Goal: Task Accomplishment & Management: Manage account settings

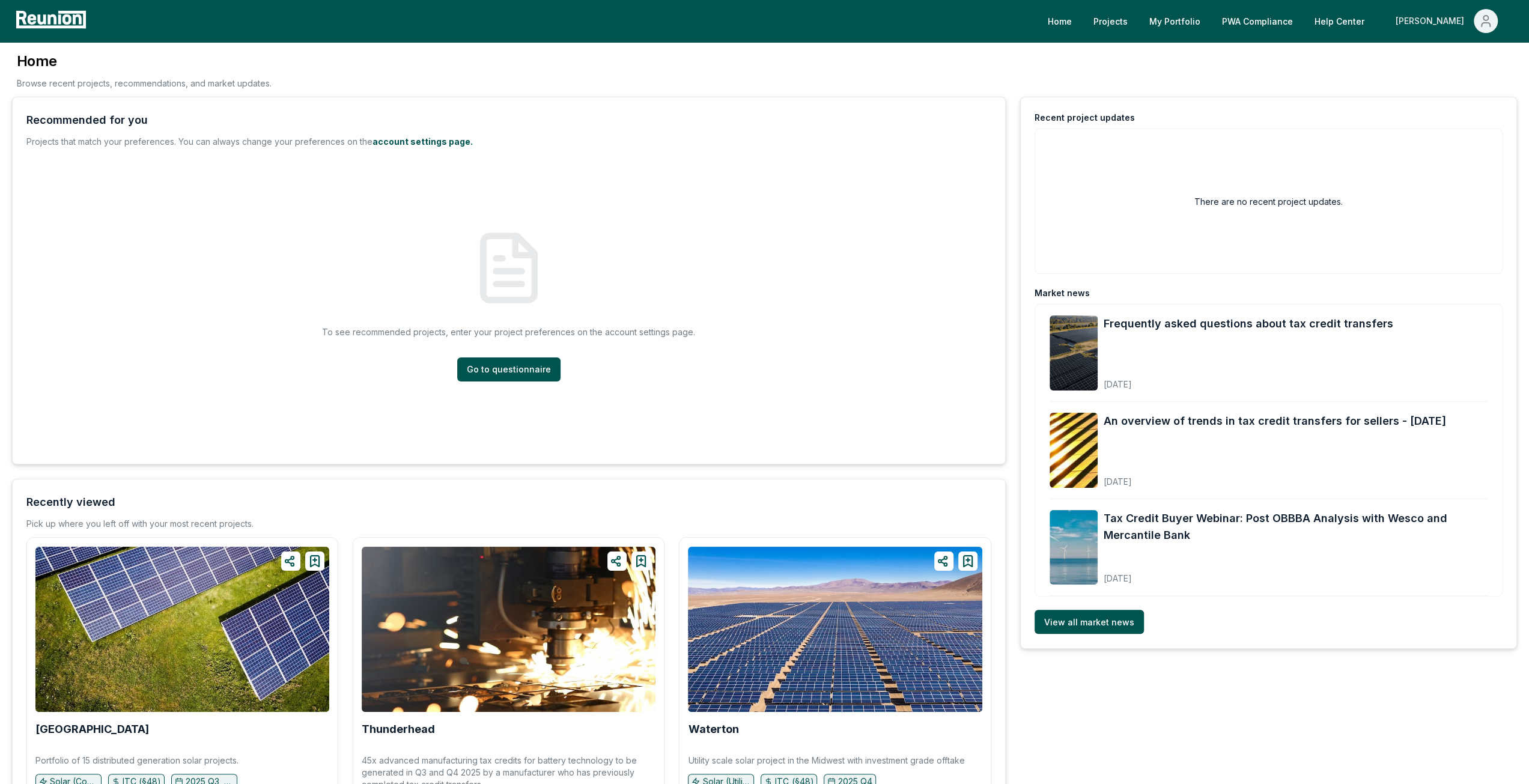
click at [1459, 21] on div "[PERSON_NAME]" at bounding box center [1433, 21] width 73 height 24
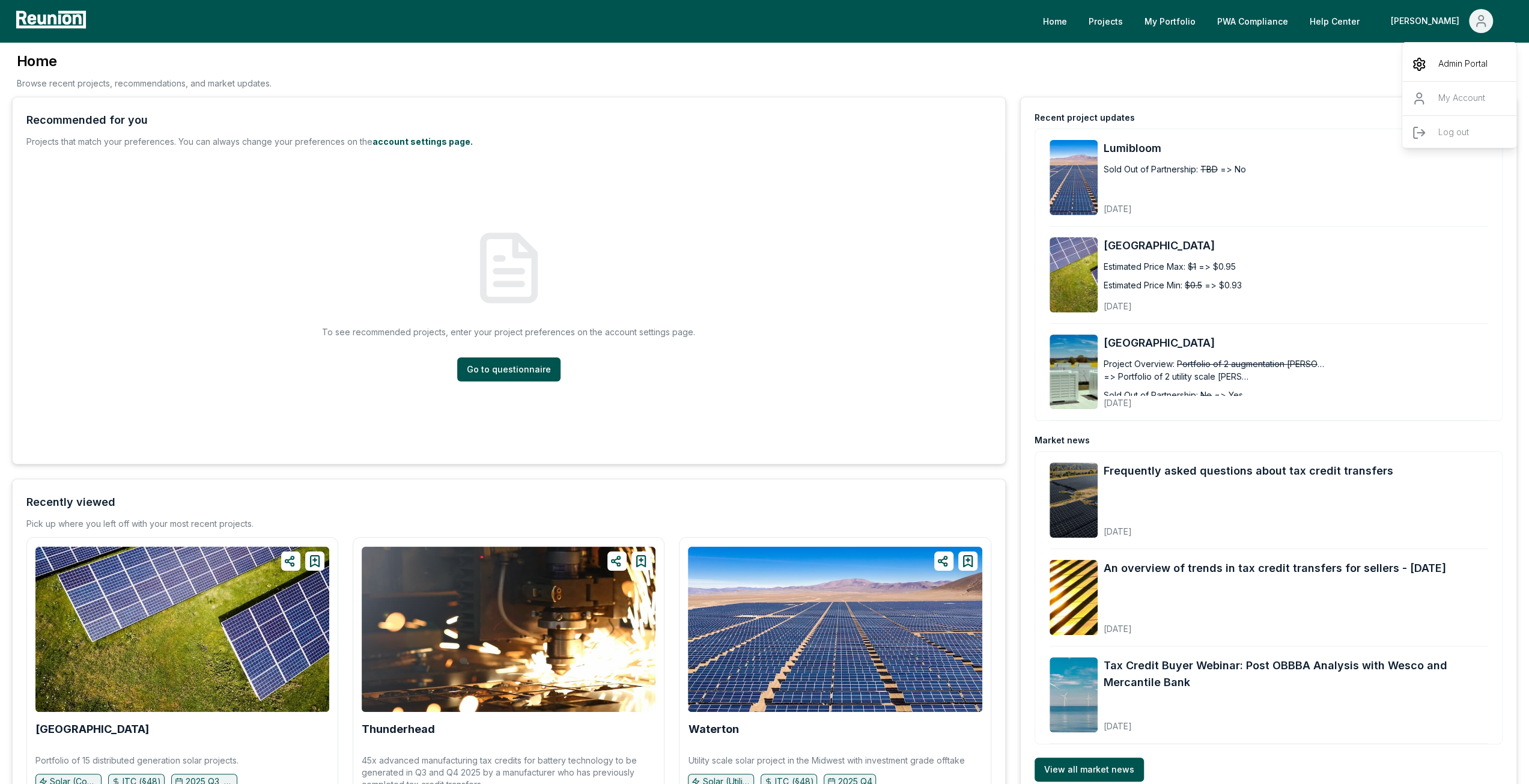
click at [1467, 55] on div "Admin Portal" at bounding box center [1459, 64] width 115 height 33
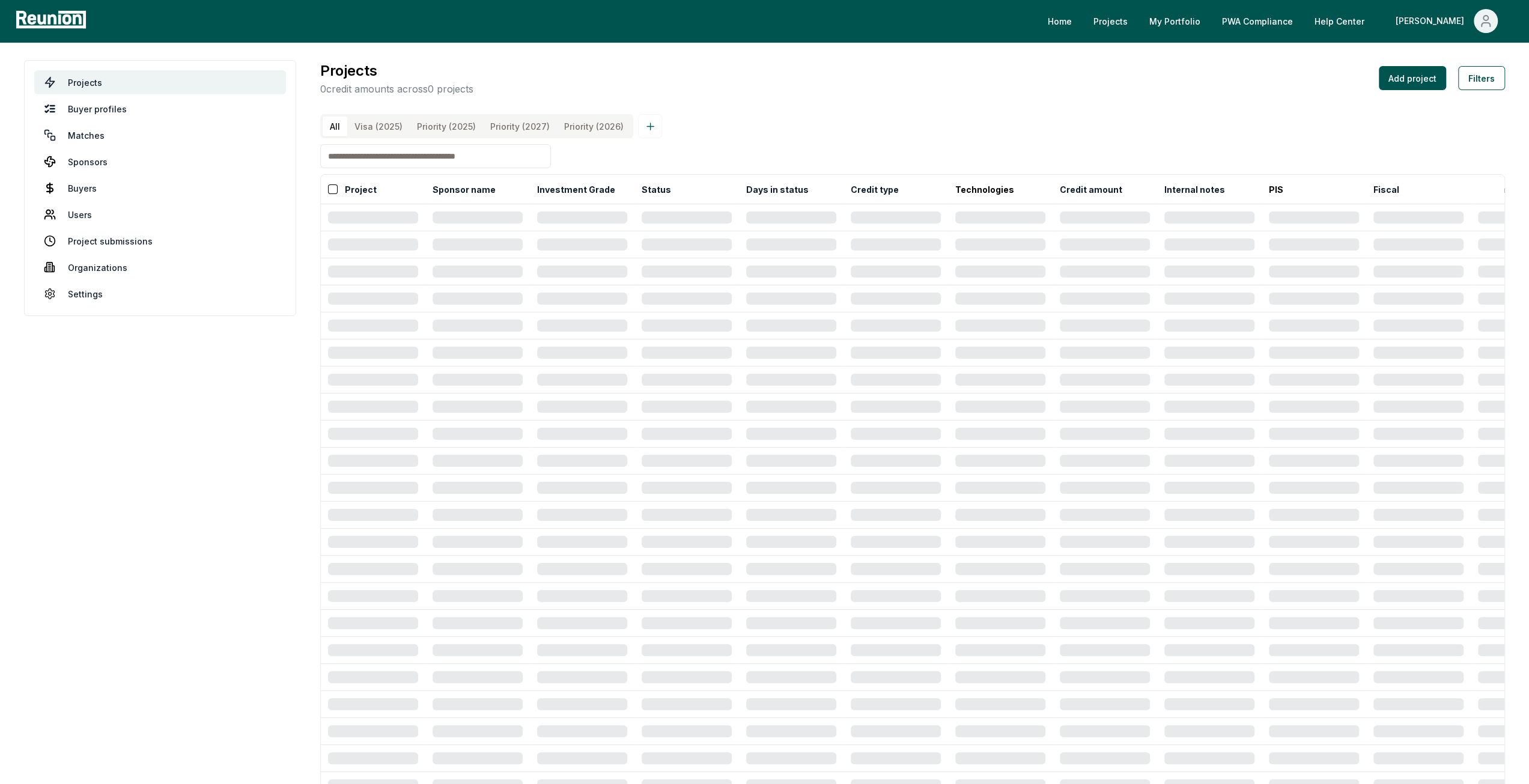
click at [413, 160] on input at bounding box center [436, 156] width 231 height 24
type input "******"
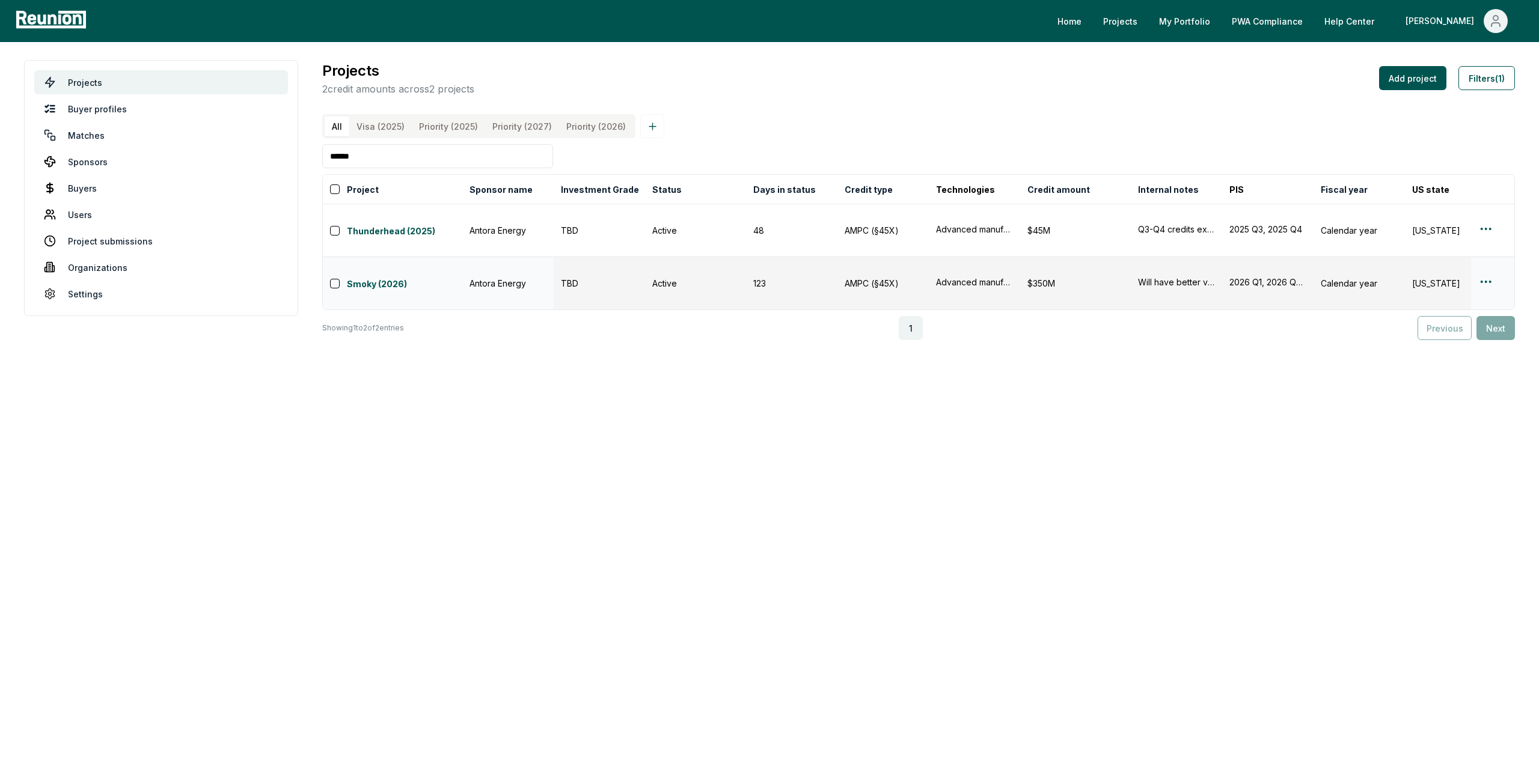
click at [1479, 258] on html "Please visit us on your desktop We're working on making our marketplace mobile-…" at bounding box center [769, 392] width 1539 height 784
click at [373, 262] on html "Please visit us on your desktop We're working on making our marketplace mobile-…" at bounding box center [769, 392] width 1539 height 784
click at [373, 278] on link "Smoky (2026)" at bounding box center [404, 285] width 115 height 14
click at [1480, 258] on html "Please visit us on your desktop We're working on making our marketplace mobile-…" at bounding box center [769, 392] width 1539 height 784
click at [1458, 302] on div "Edit" at bounding box center [1472, 308] width 114 height 20
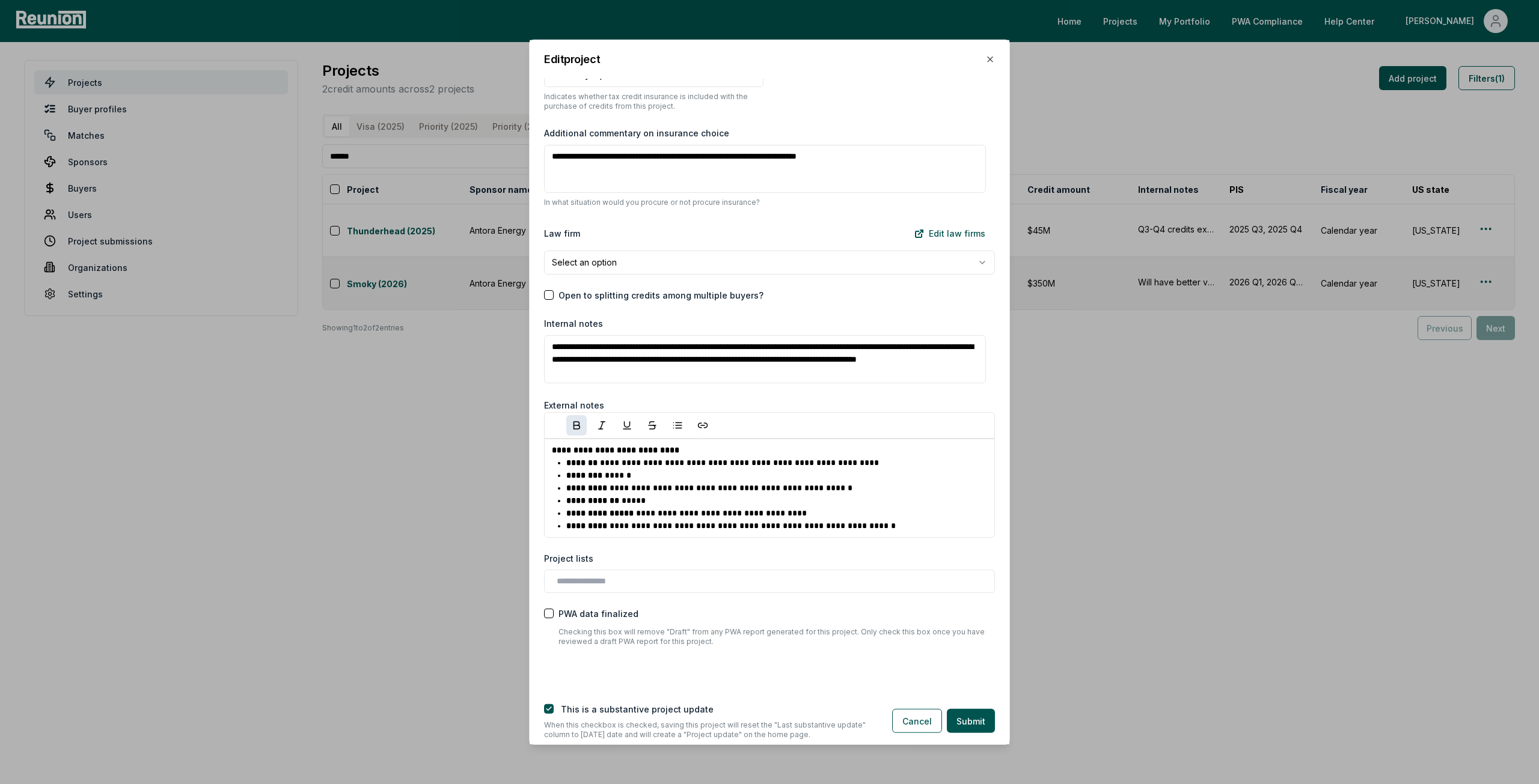
scroll to position [1213, 0]
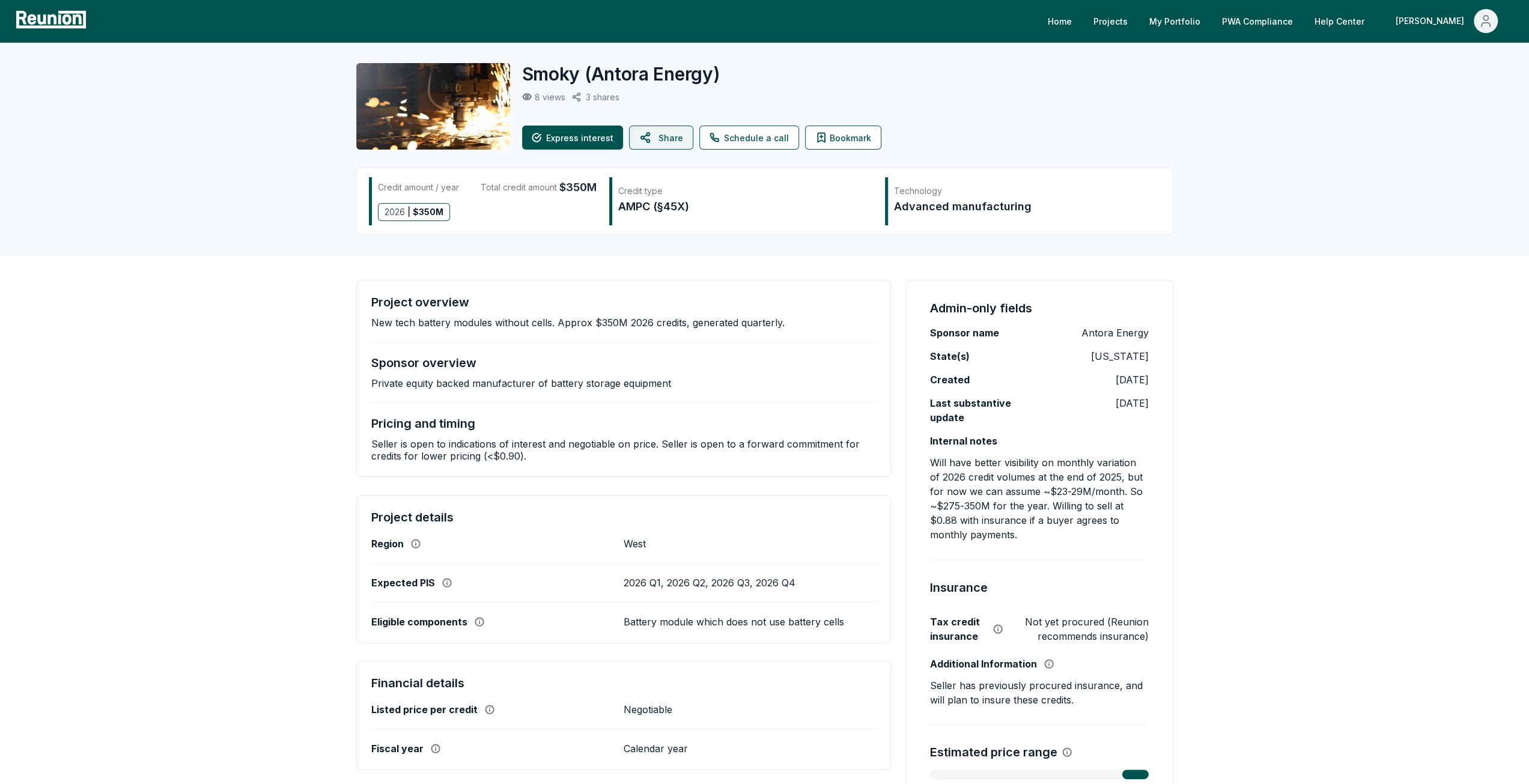
click at [649, 130] on icon at bounding box center [646, 138] width 14 height 29
click at [671, 139] on button "Share" at bounding box center [661, 137] width 64 height 24
